Goal: Information Seeking & Learning: Compare options

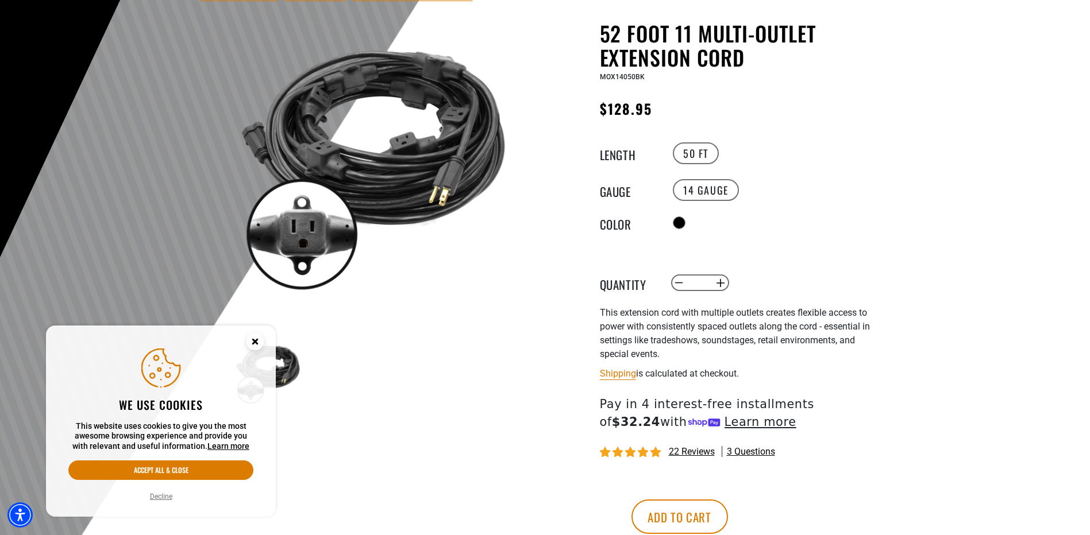
scroll to position [115, 0]
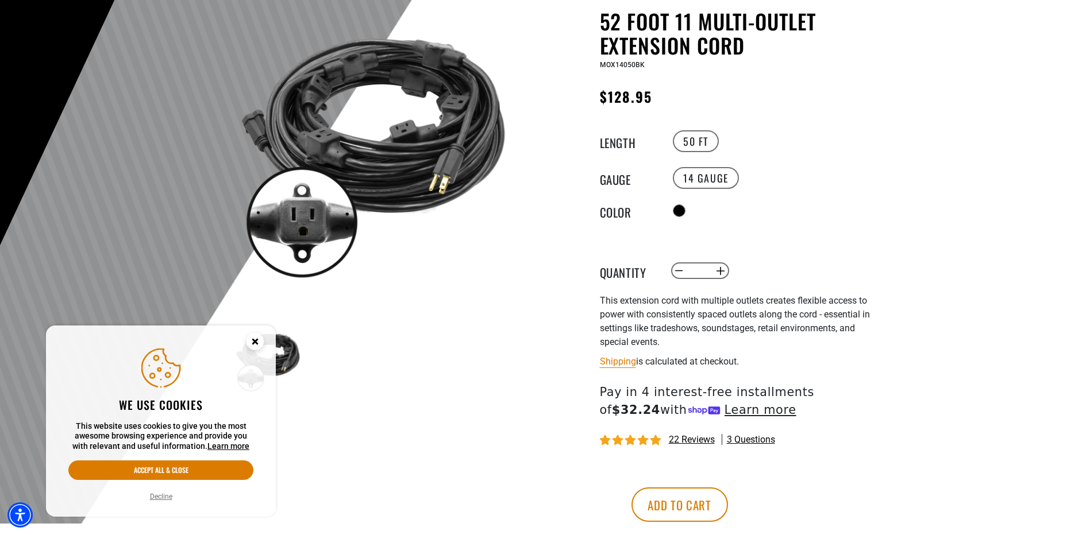
click at [260, 341] on circle "Close this option" at bounding box center [254, 341] width 17 height 17
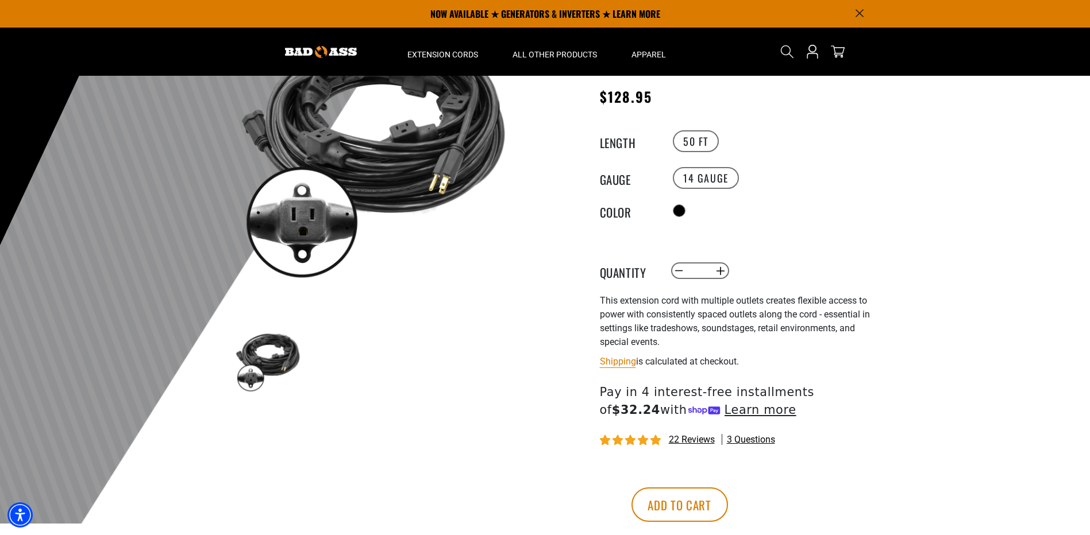
scroll to position [0, 0]
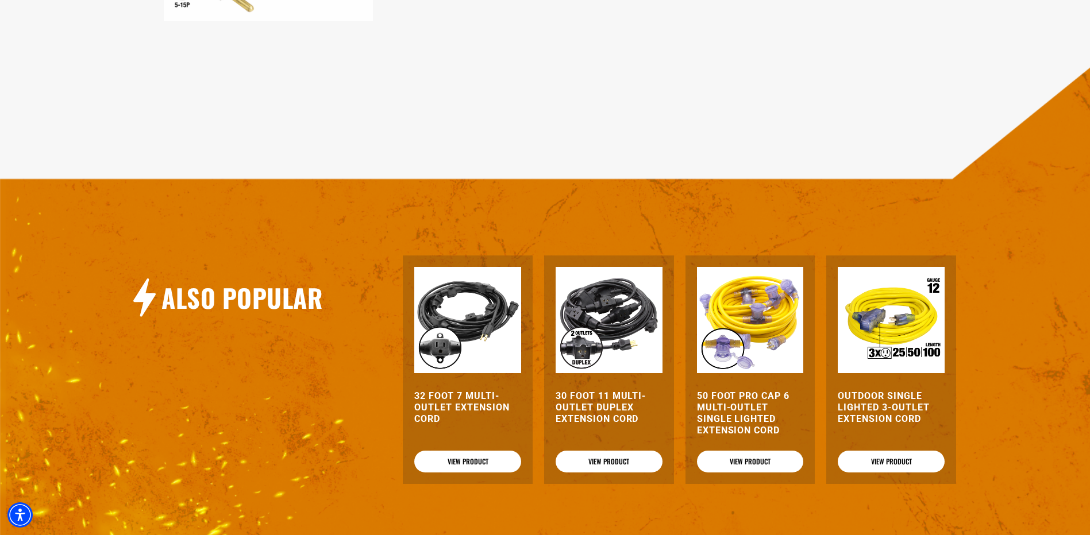
scroll to position [1034, 0]
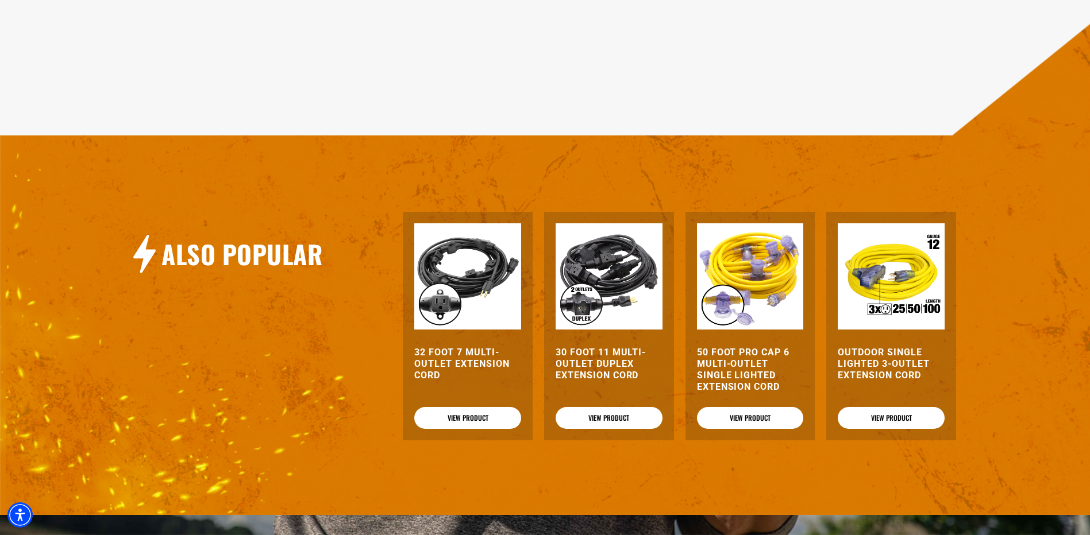
click at [744, 292] on img at bounding box center [750, 276] width 107 height 107
